Goal: Task Accomplishment & Management: Manage account settings

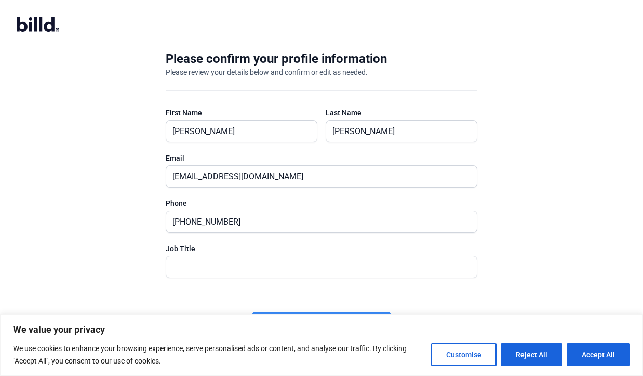
scroll to position [7, 0]
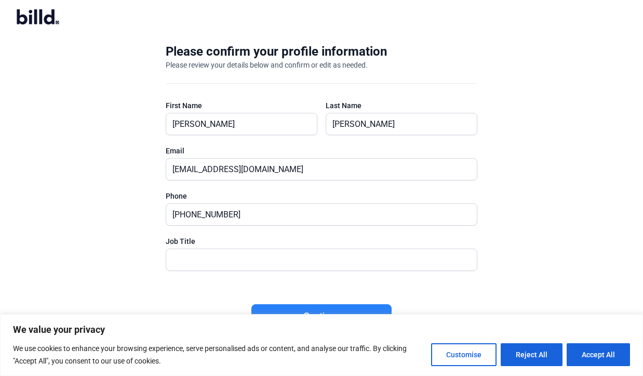
click at [180, 271] on div at bounding box center [322, 276] width 312 height 10
click at [177, 266] on input "text" at bounding box center [321, 259] width 311 height 21
type input "President"
click at [591, 354] on button "Accept All" at bounding box center [598, 354] width 63 height 23
checkbox input "true"
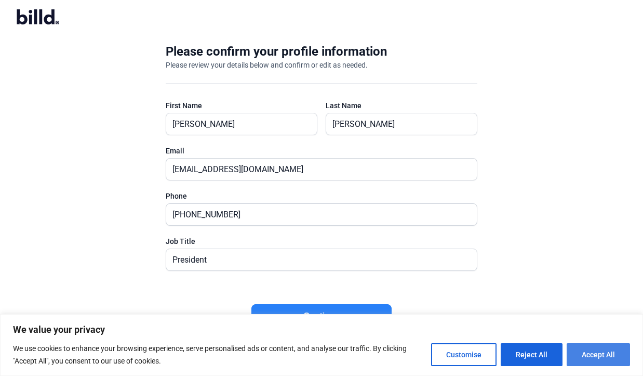
checkbox input "true"
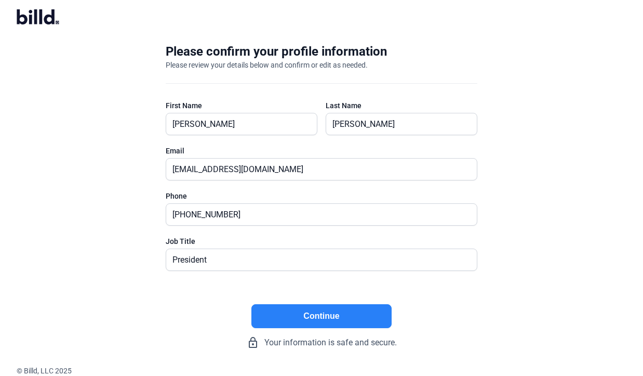
scroll to position [0, 0]
click at [307, 315] on button "Continue" at bounding box center [321, 316] width 140 height 24
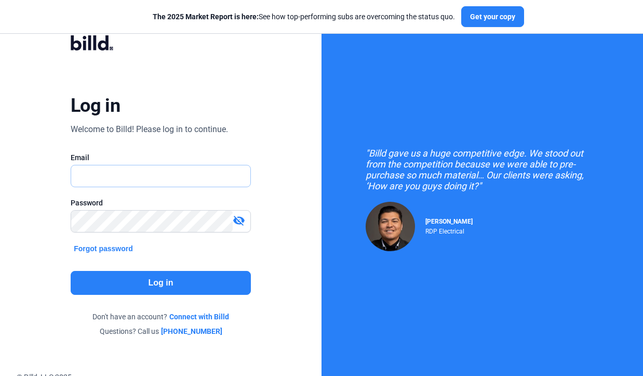
type input "[EMAIL_ADDRESS][DOMAIN_NAME]"
click at [172, 283] on button "Log in" at bounding box center [161, 283] width 180 height 24
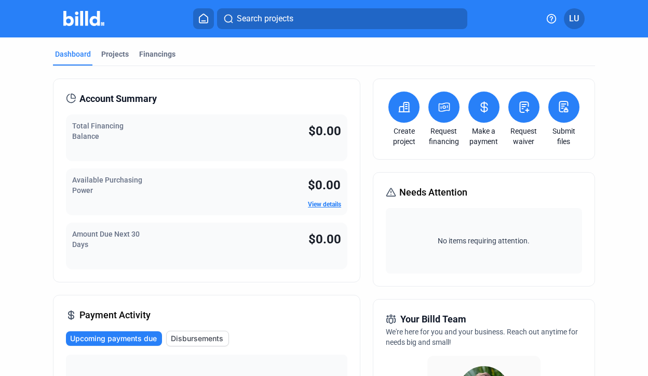
click at [322, 206] on link "View details" at bounding box center [324, 203] width 33 height 7
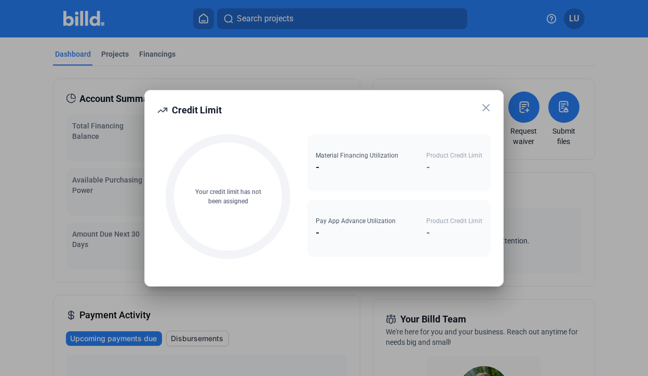
click at [485, 105] on icon at bounding box center [486, 107] width 12 height 12
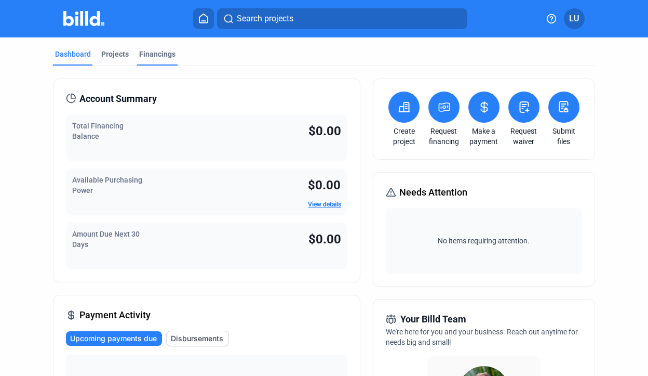
click at [158, 53] on div "Financings" at bounding box center [157, 54] width 36 height 10
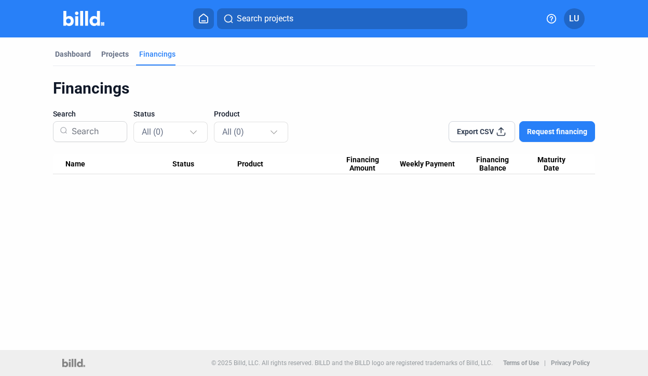
click at [574, 14] on span "LU" at bounding box center [574, 18] width 10 height 12
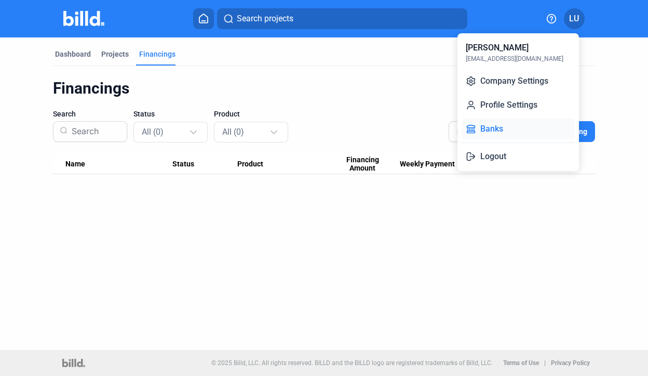
click at [489, 127] on button "Banks" at bounding box center [518, 128] width 113 height 21
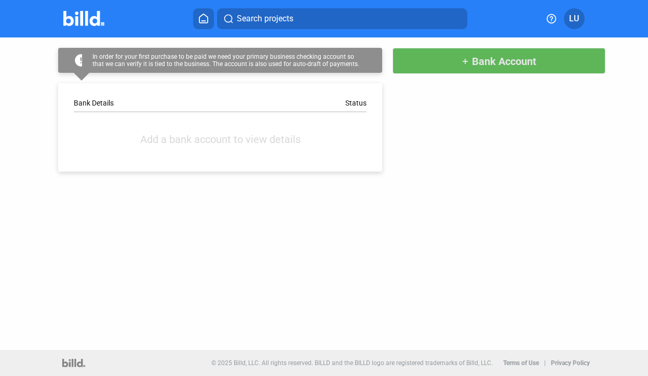
click at [513, 63] on span "Bank Account" at bounding box center [504, 61] width 64 height 12
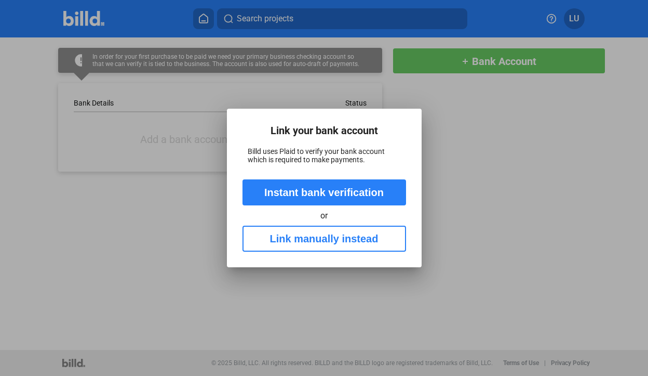
click at [320, 238] on button "Link manually instead" at bounding box center [325, 238] width 164 height 26
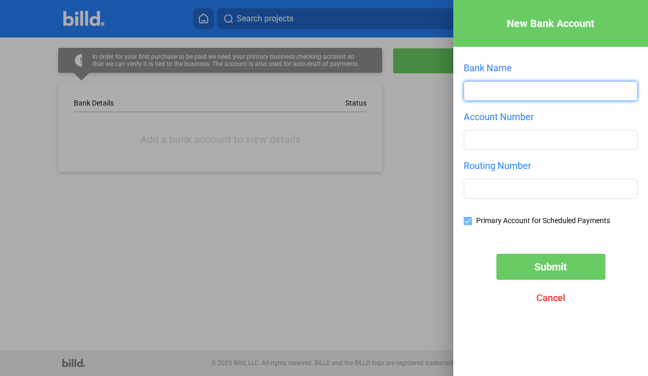
click at [475, 93] on input "text" at bounding box center [550, 91] width 173 height 19
type input "Citizens Business Bank"
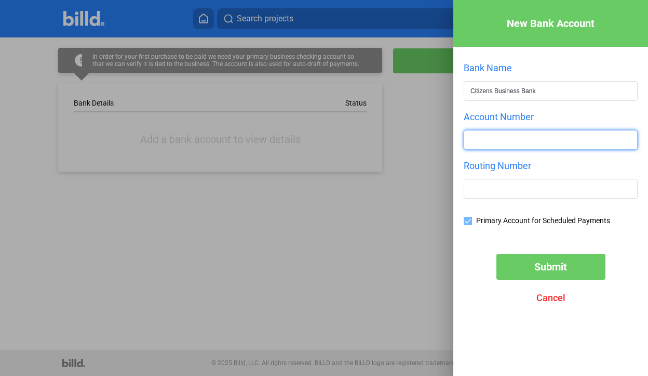
click at [474, 144] on input "number" at bounding box center [550, 139] width 173 height 19
type input "0"
type input "122234149"
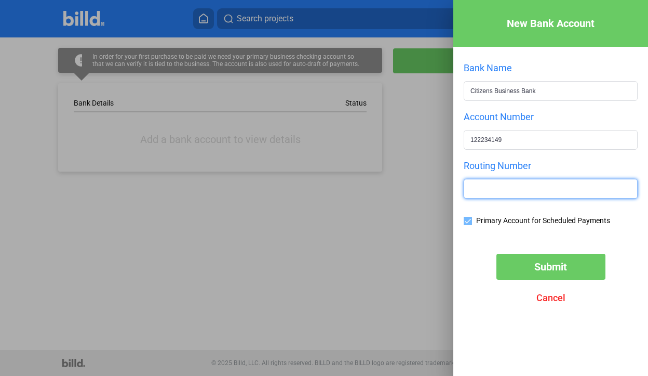
click at [471, 193] on input "text" at bounding box center [550, 188] width 173 height 19
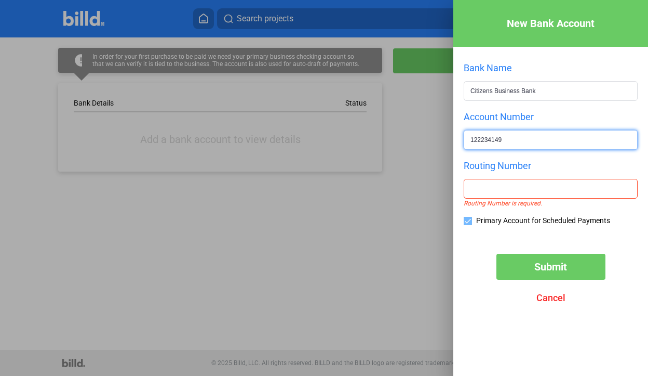
drag, startPoint x: 506, startPoint y: 138, endPoint x: 461, endPoint y: 138, distance: 45.7
click at [461, 138] on div "New Bank Account Bank Name Citizens Business Bank Account Number [US_BANK_ROUTI…" at bounding box center [550, 172] width 195 height 344
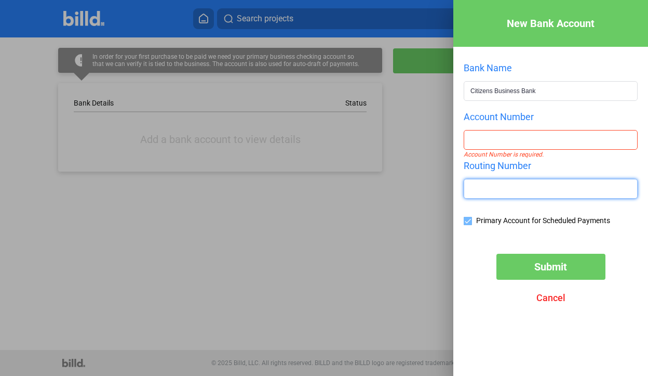
click at [472, 192] on input "text" at bounding box center [550, 188] width 173 height 19
paste input "122234149"
type input "122234149"
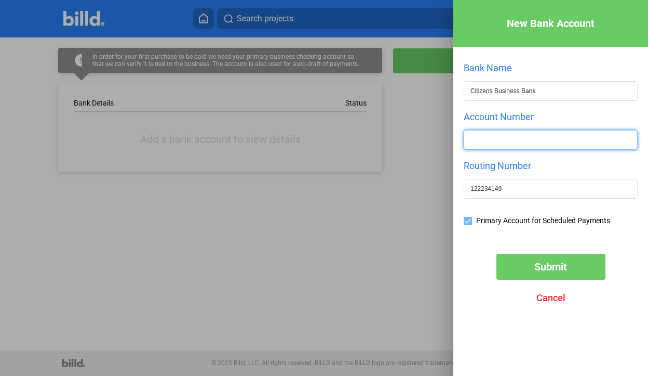
click at [472, 144] on input "number" at bounding box center [550, 139] width 173 height 19
type input "591104292"
click at [544, 266] on span "Submit" at bounding box center [550, 266] width 33 height 12
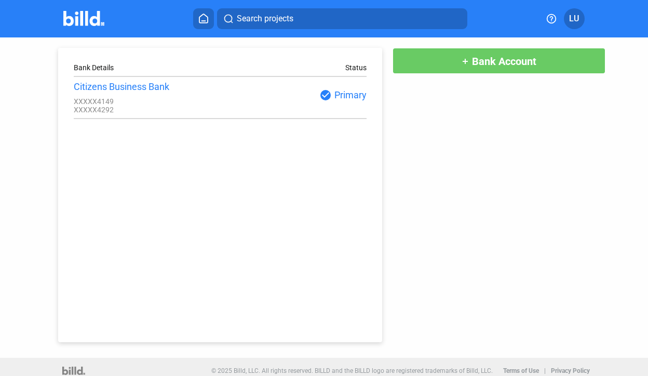
click at [204, 18] on icon at bounding box center [203, 19] width 10 height 10
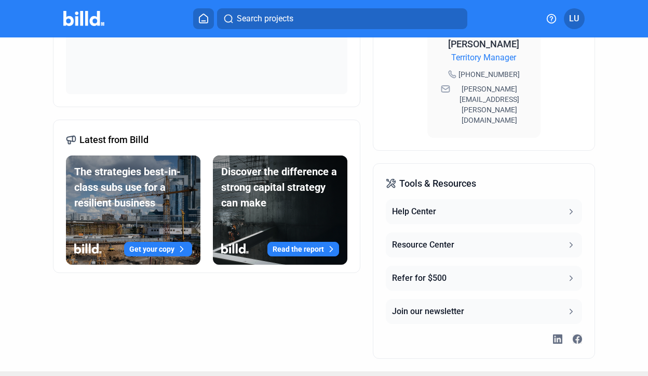
scroll to position [385, 0]
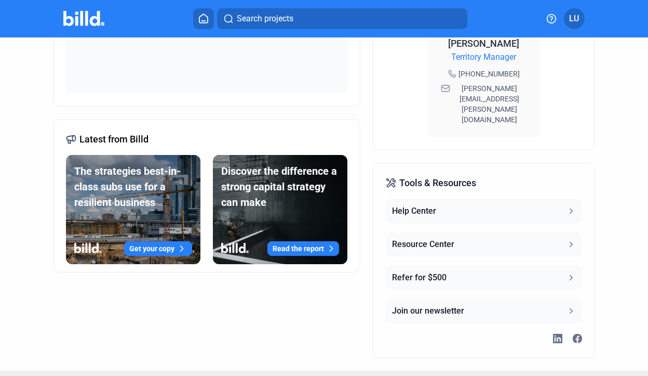
click at [424, 205] on div "Help Center" at bounding box center [414, 211] width 44 height 12
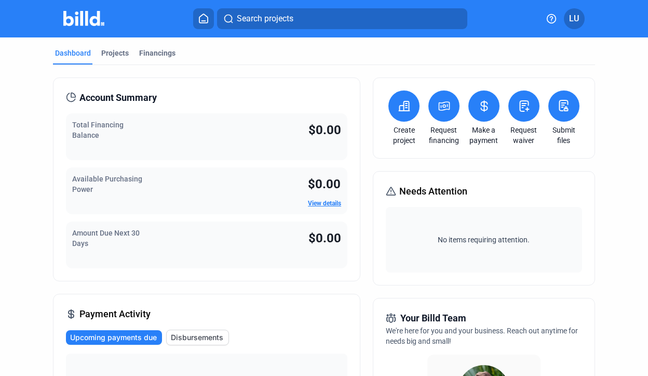
scroll to position [0, 0]
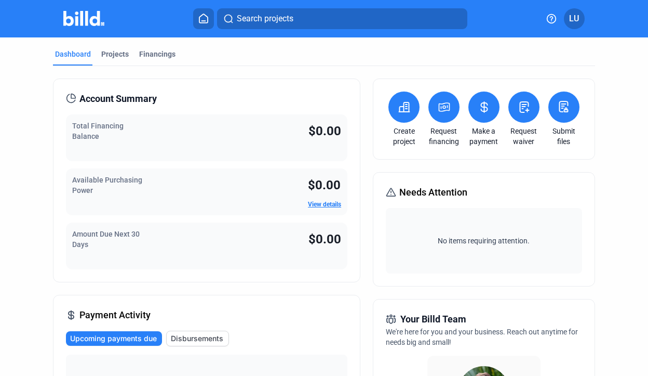
click at [404, 108] on icon at bounding box center [404, 106] width 10 height 9
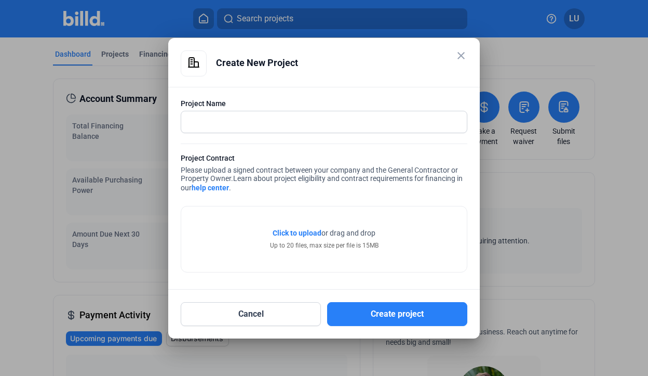
click at [457, 57] on mat-icon "close" at bounding box center [461, 55] width 12 height 12
